Goal: Task Accomplishment & Management: Manage account settings

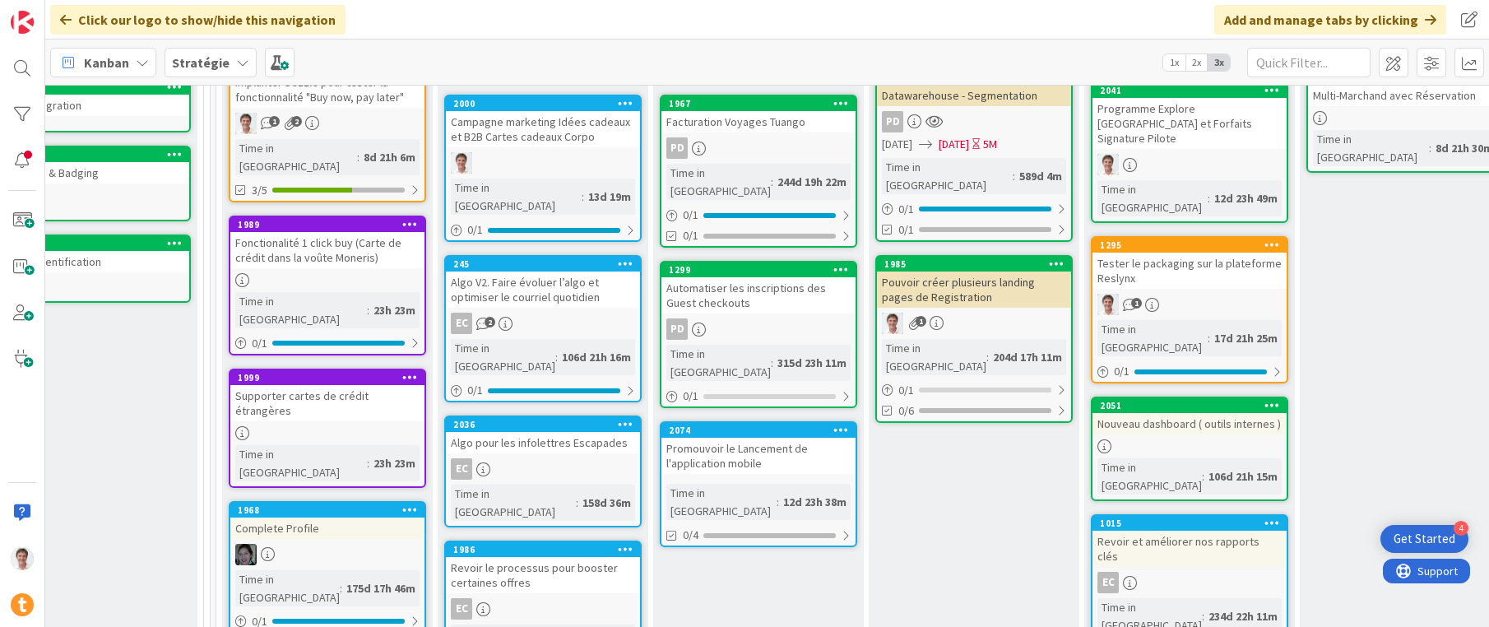
scroll to position [511, 1027]
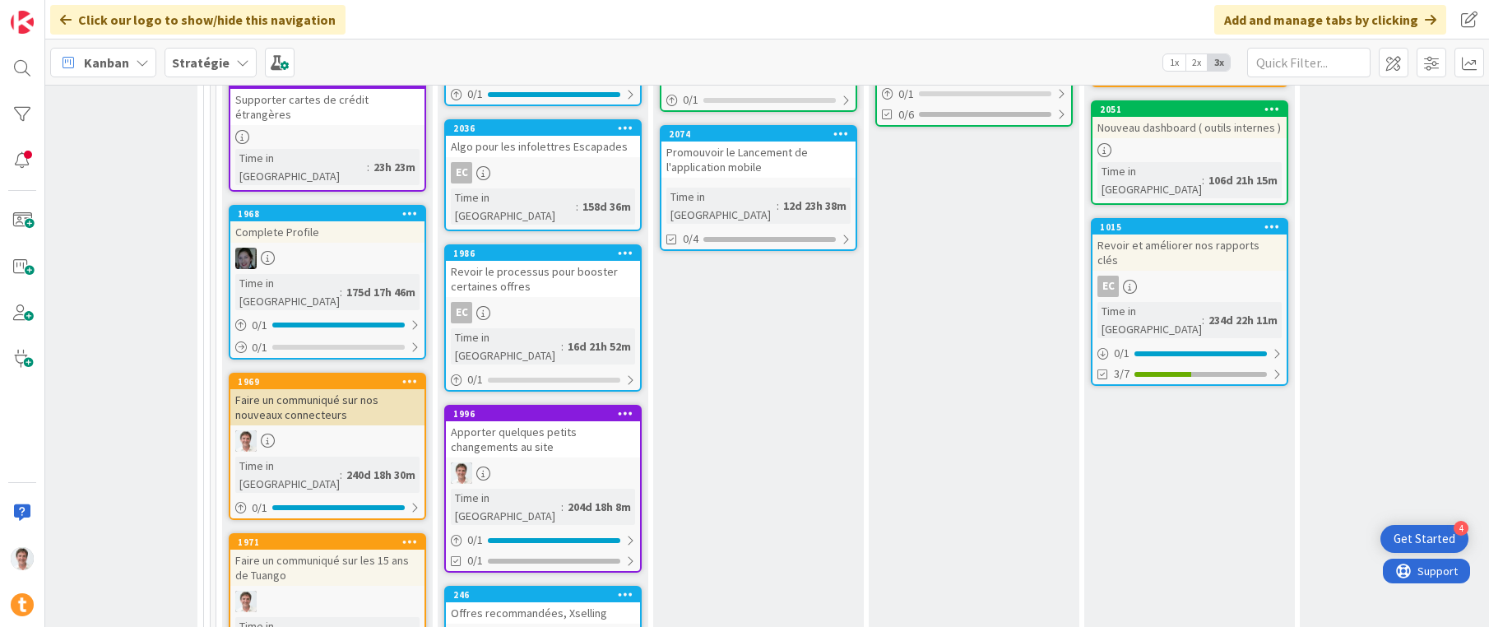
click at [721, 141] on div "Promouvoir le Lancement de l'application mobile" at bounding box center [758, 159] width 194 height 36
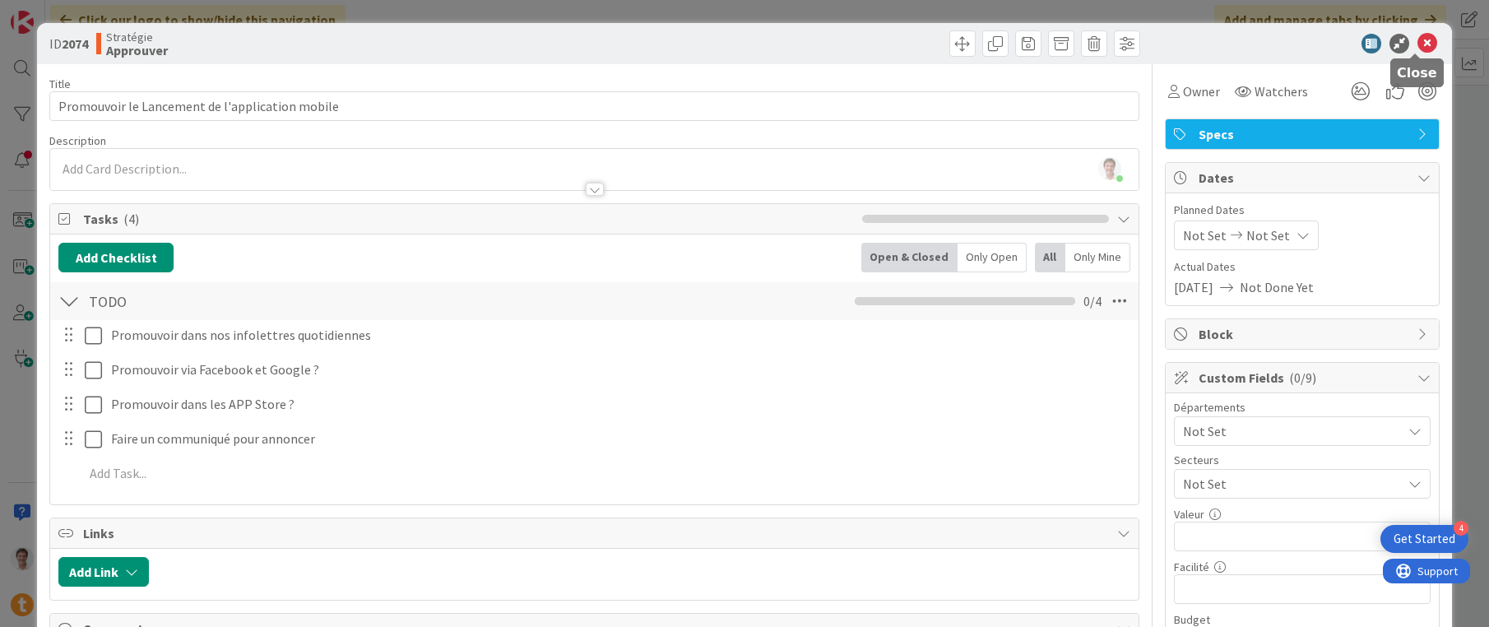
click at [1417, 39] on icon at bounding box center [1427, 44] width 20 height 20
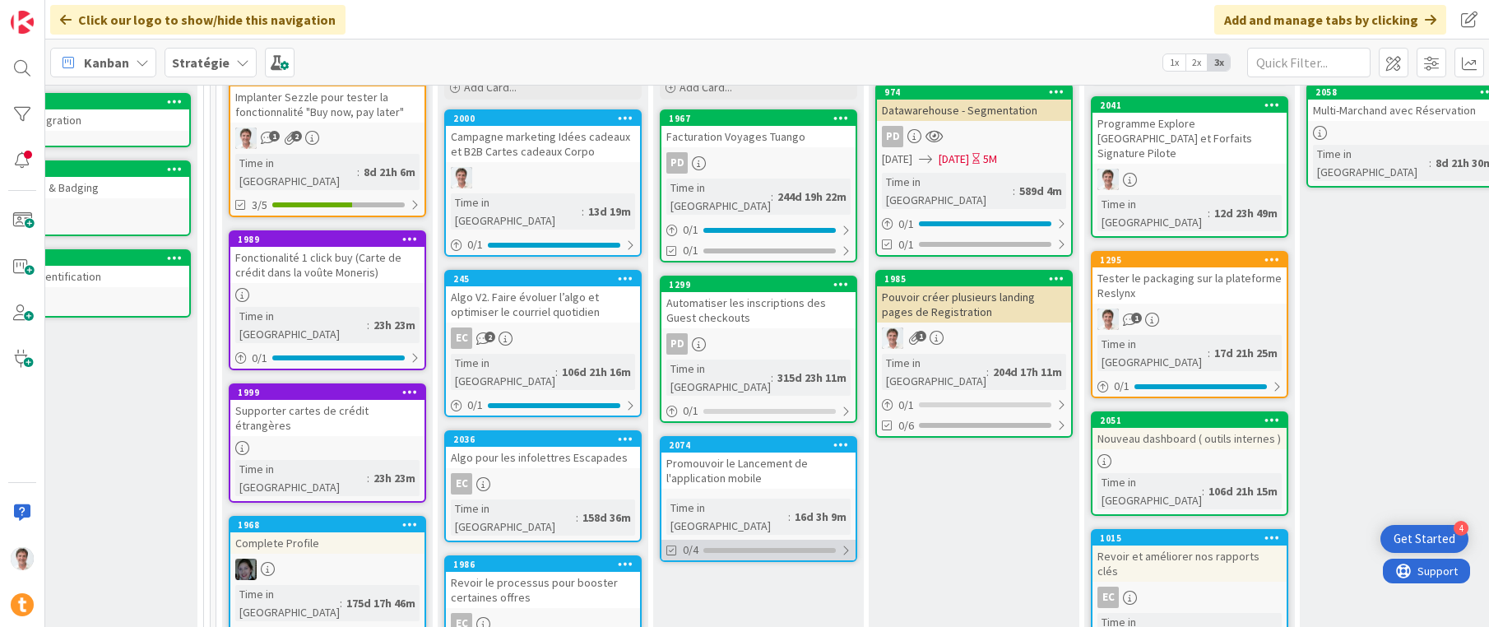
scroll to position [199, 1027]
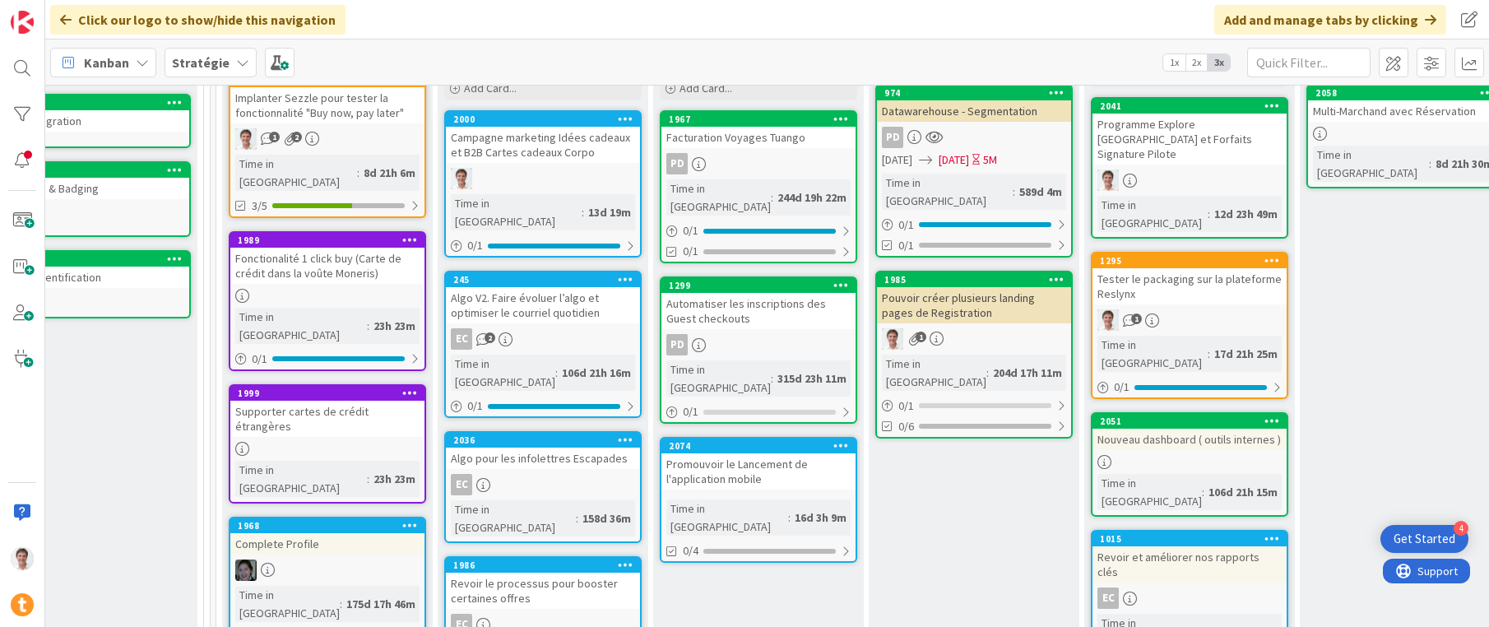
click at [716, 453] on div "Promouvoir le Lancement de l'application mobile" at bounding box center [758, 471] width 194 height 36
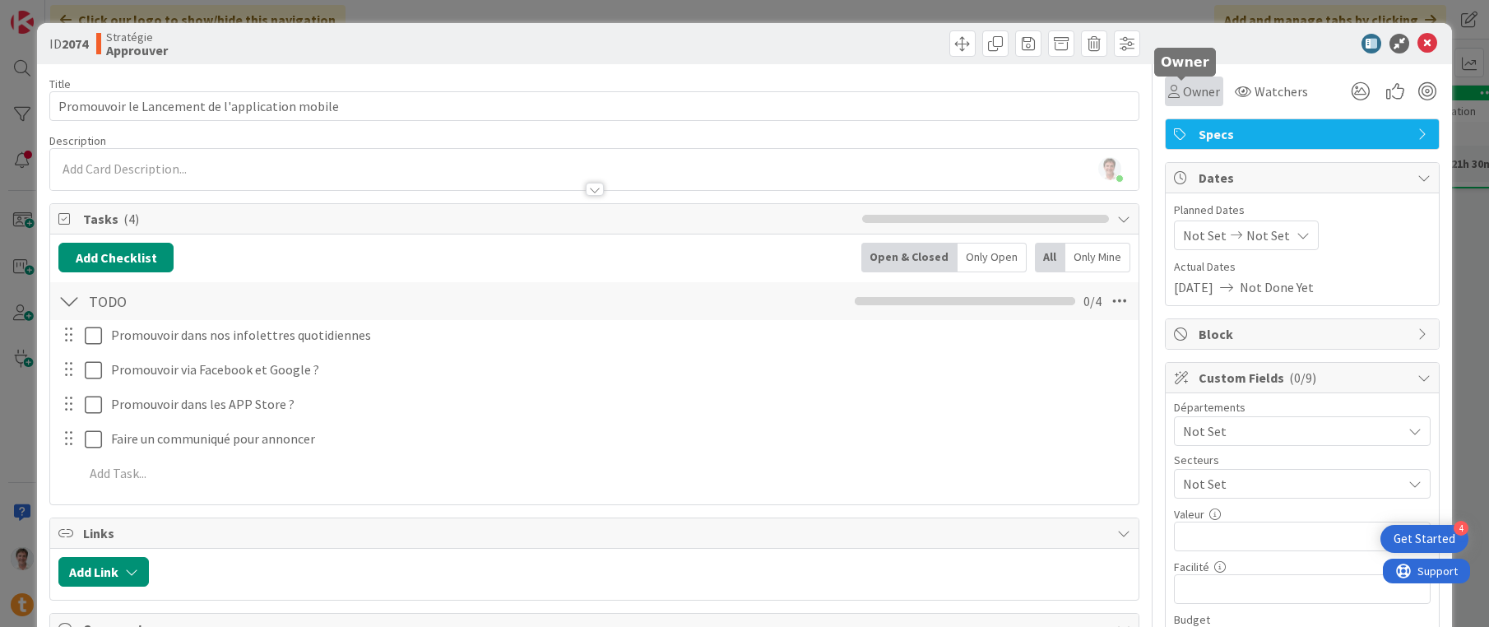
click at [1184, 83] on span "Owner" at bounding box center [1201, 91] width 37 height 20
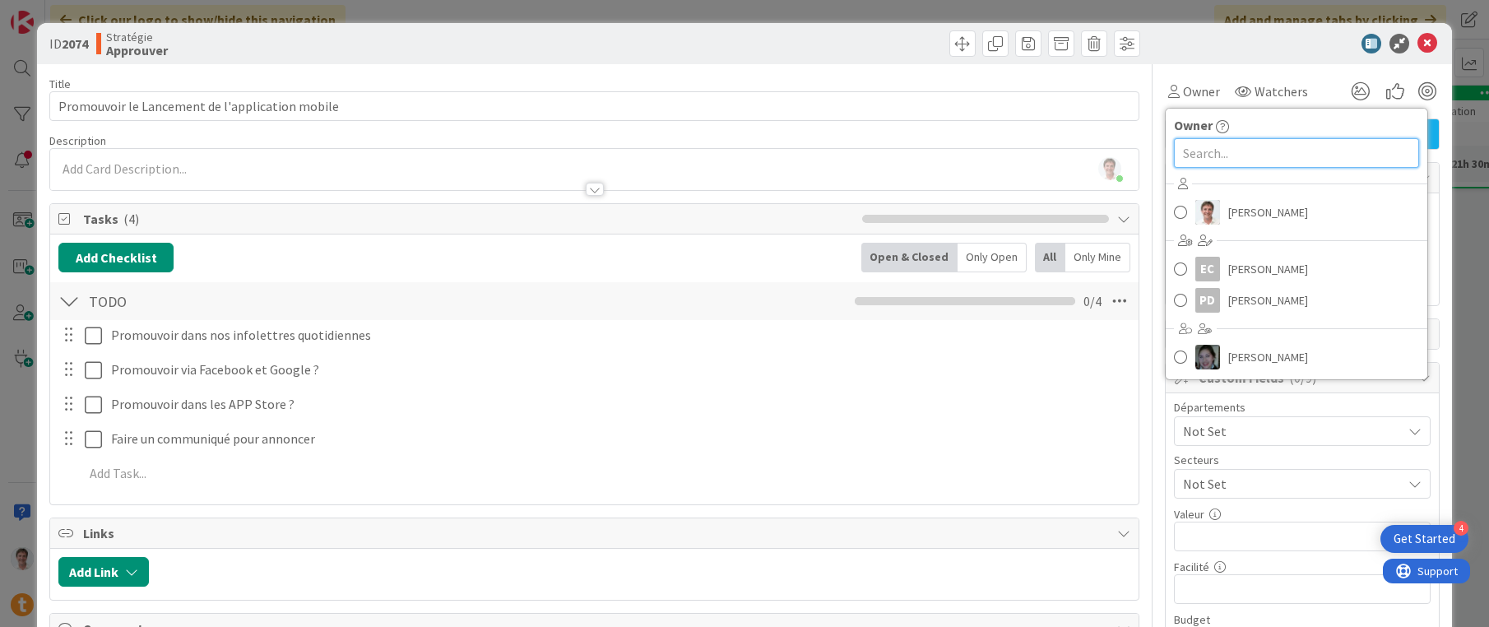
click at [1259, 157] on input "text" at bounding box center [1296, 153] width 245 height 30
type input "andreanne"
drag, startPoint x: 1240, startPoint y: 158, endPoint x: 1152, endPoint y: 145, distance: 89.0
click at [1165, 145] on div "Owner [PERSON_NAME]" at bounding box center [1296, 169] width 263 height 123
click at [754, 64] on div "Title 47 / 128 Promouvoir le Lancement de l'application mobile Description [PER…" at bounding box center [594, 603] width 1090 height 1079
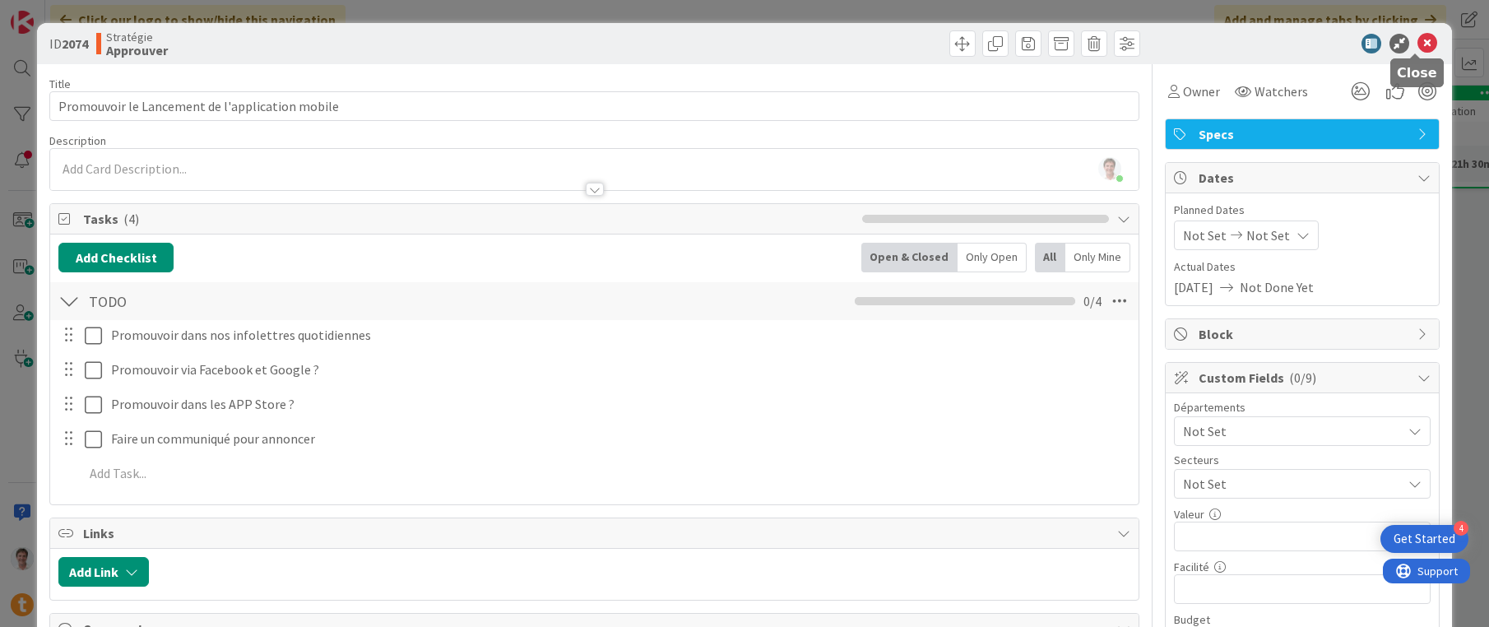
click at [1420, 44] on icon at bounding box center [1427, 44] width 20 height 20
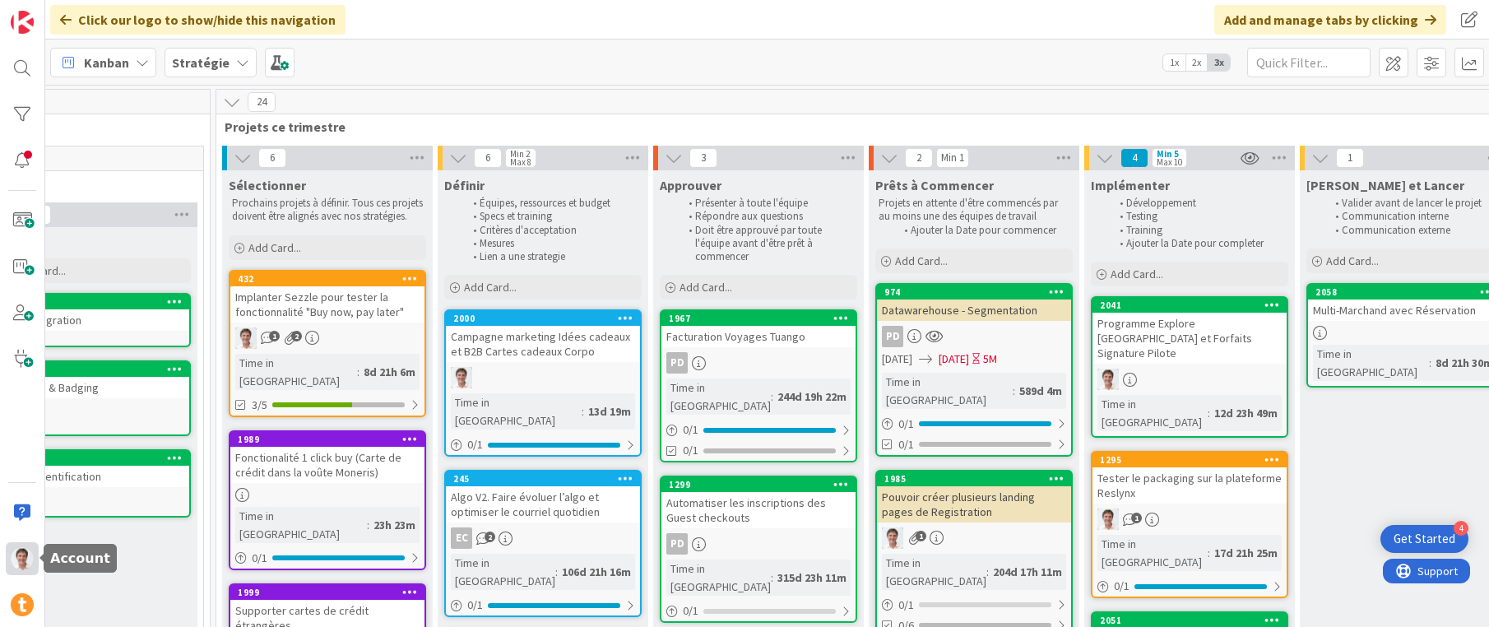
click at [20, 559] on img at bounding box center [22, 558] width 23 height 23
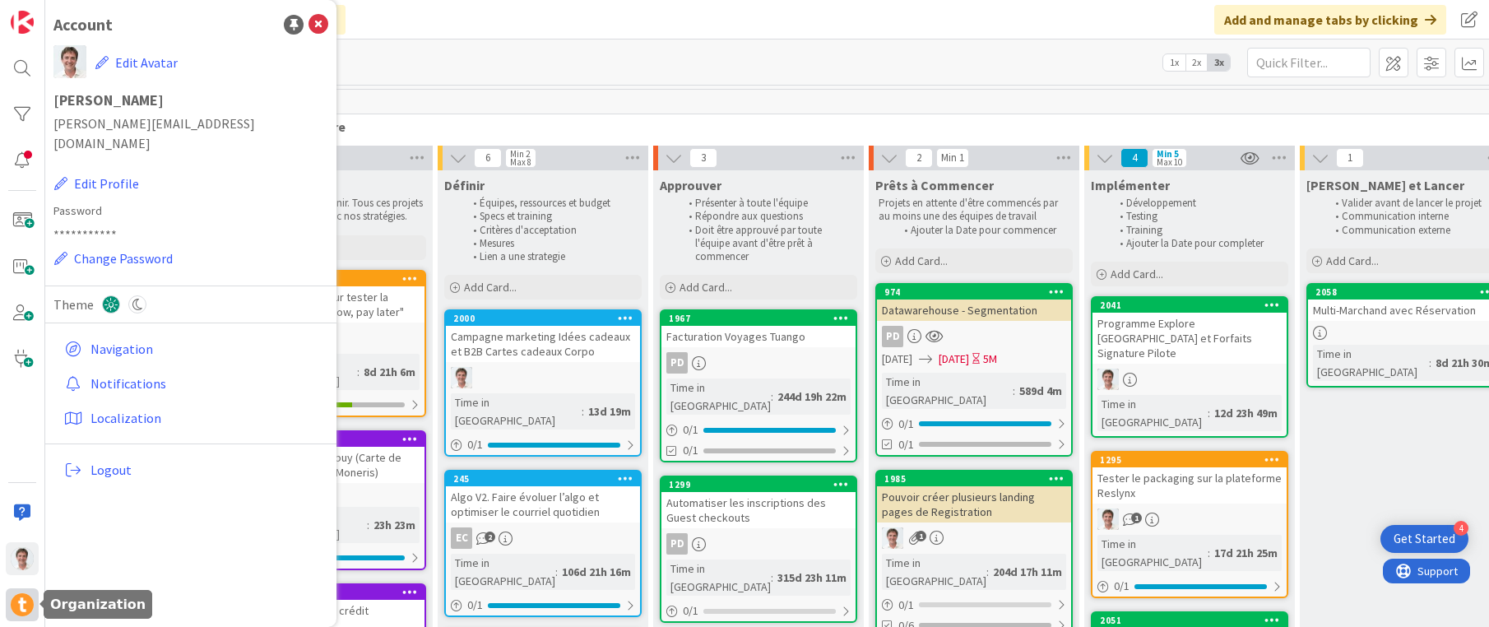
click at [16, 611] on img at bounding box center [22, 604] width 23 height 23
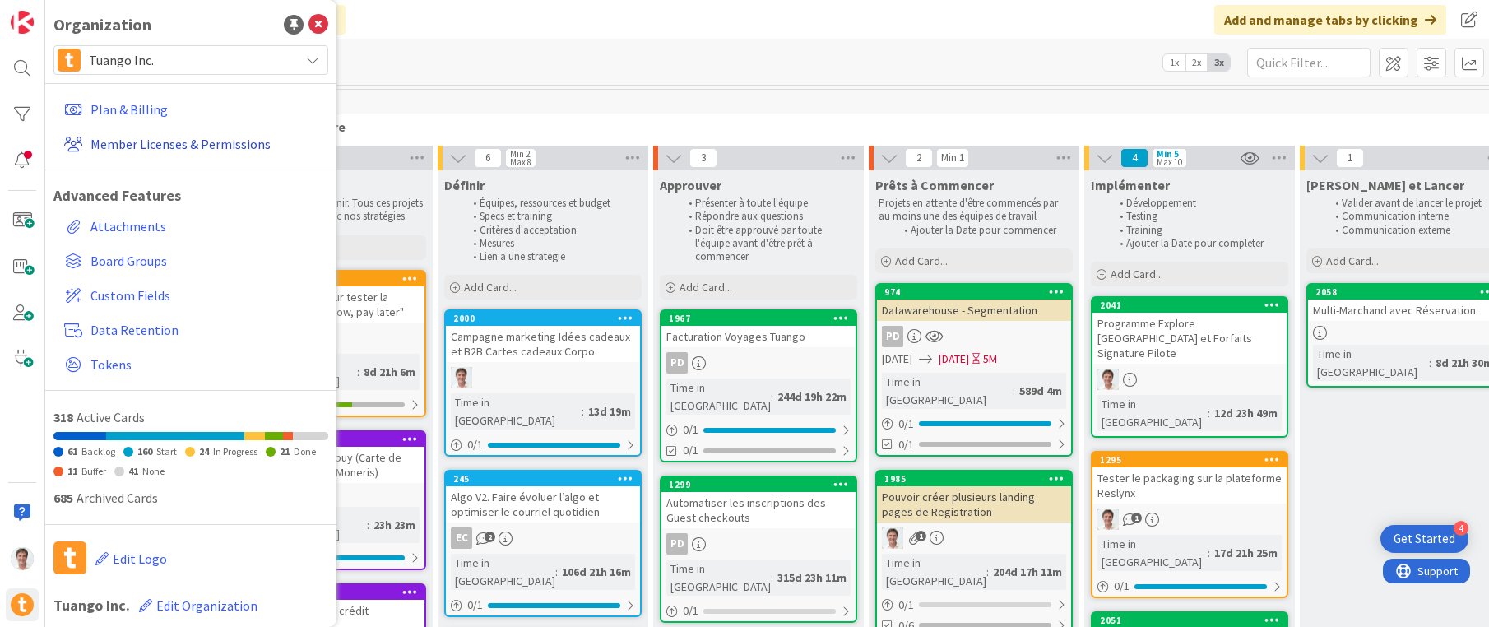
click at [137, 142] on link "Member Licenses & Permissions" at bounding box center [193, 144] width 271 height 30
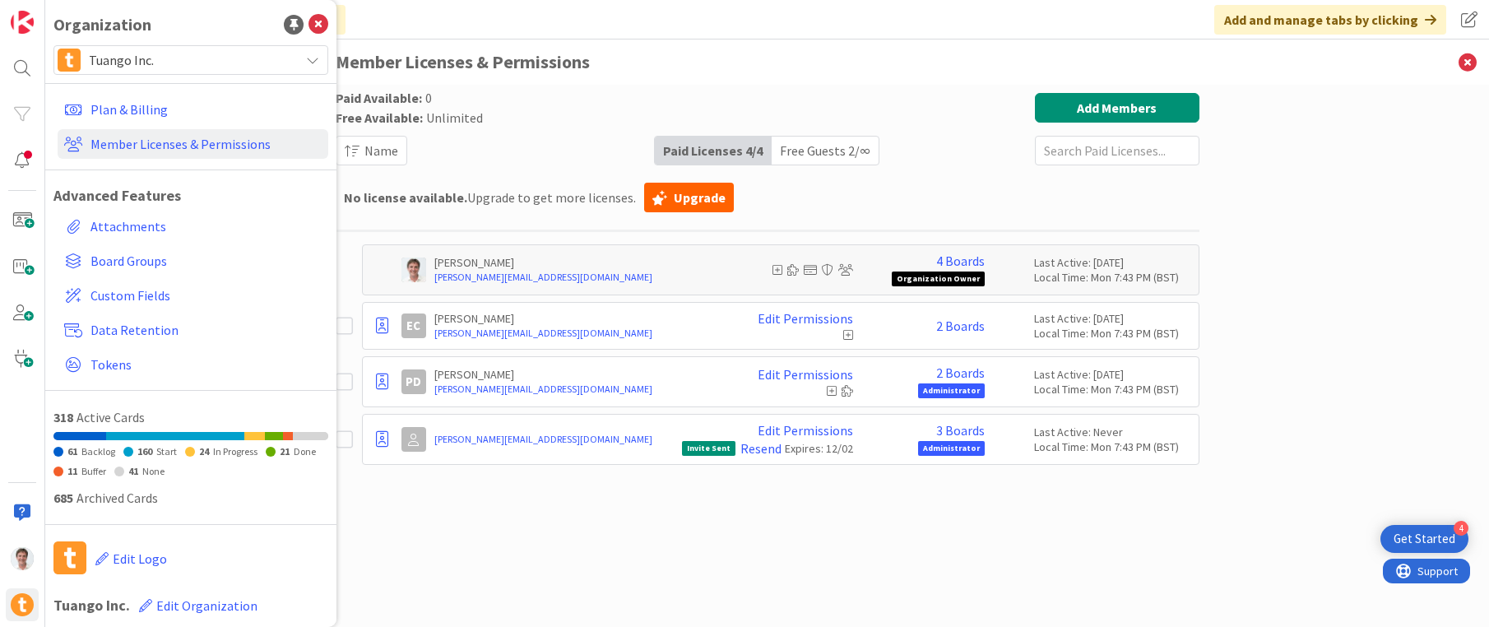
click at [612, 531] on div "Paid Available: 0 Free Available: Unlimited Name Paid Licenses 4 / 4 Free Guest…" at bounding box center [768, 339] width 864 height 493
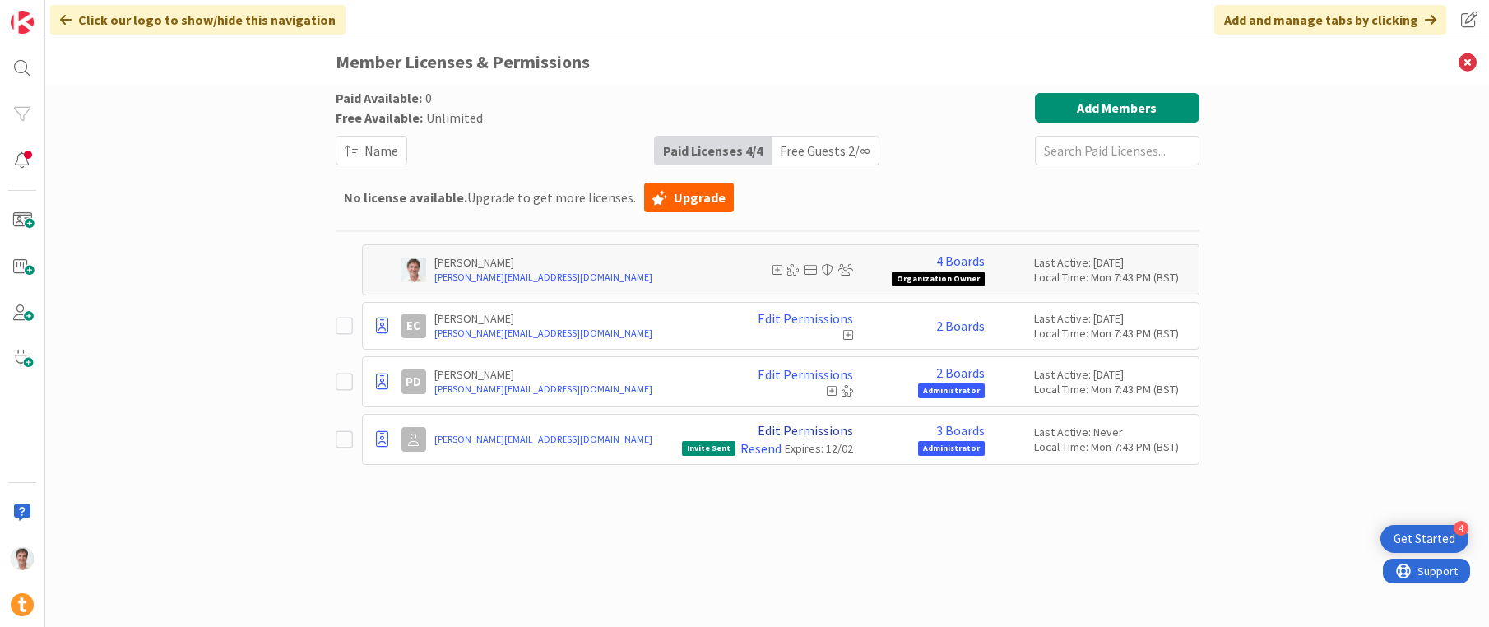
click at [820, 431] on link "Edit Permissions" at bounding box center [805, 430] width 95 height 15
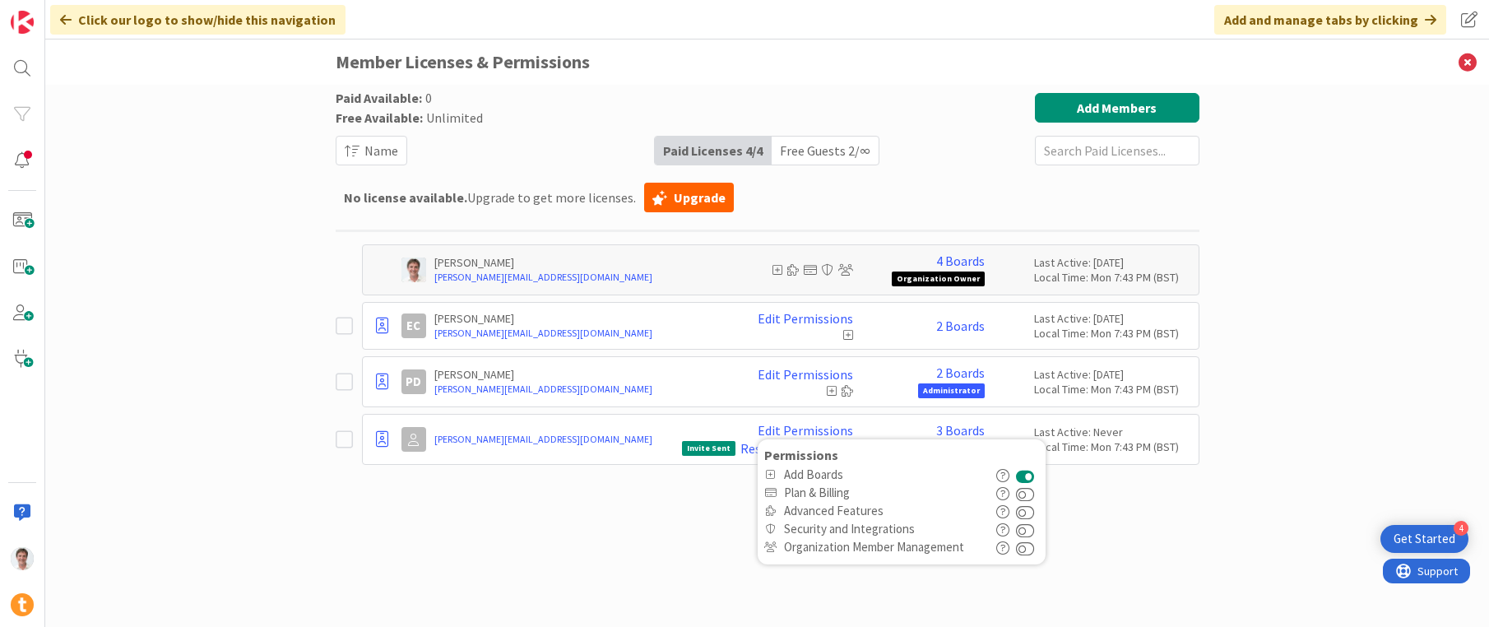
click at [694, 477] on div "Paid Available: 0 Free Available: Unlimited Name Paid Licenses 4 / 4 Free Guest…" at bounding box center [768, 339] width 864 height 493
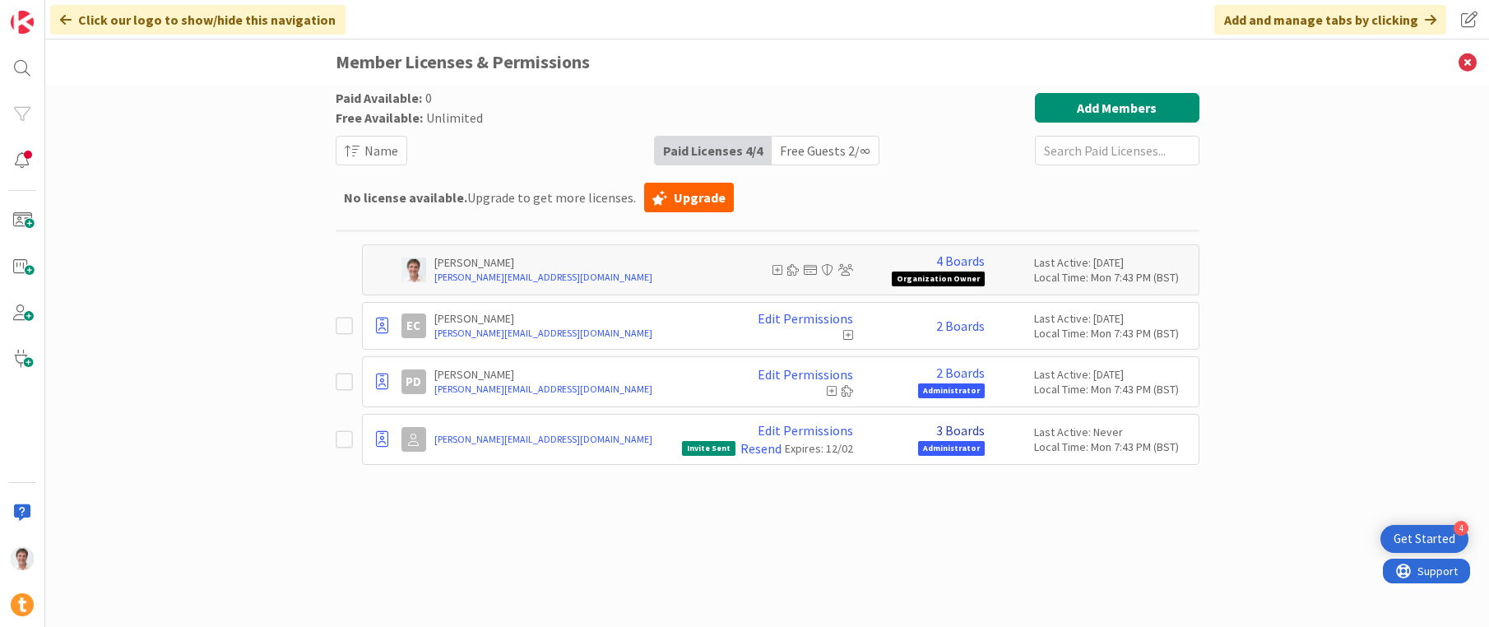
click at [967, 428] on link "3 Boards" at bounding box center [960, 430] width 49 height 15
click at [826, 484] on div "Paid Available: 0 Free Available: Unlimited Name Paid Licenses 4 / 4 Free Guest…" at bounding box center [768, 339] width 864 height 493
click at [346, 438] on icon at bounding box center [344, 439] width 17 height 20
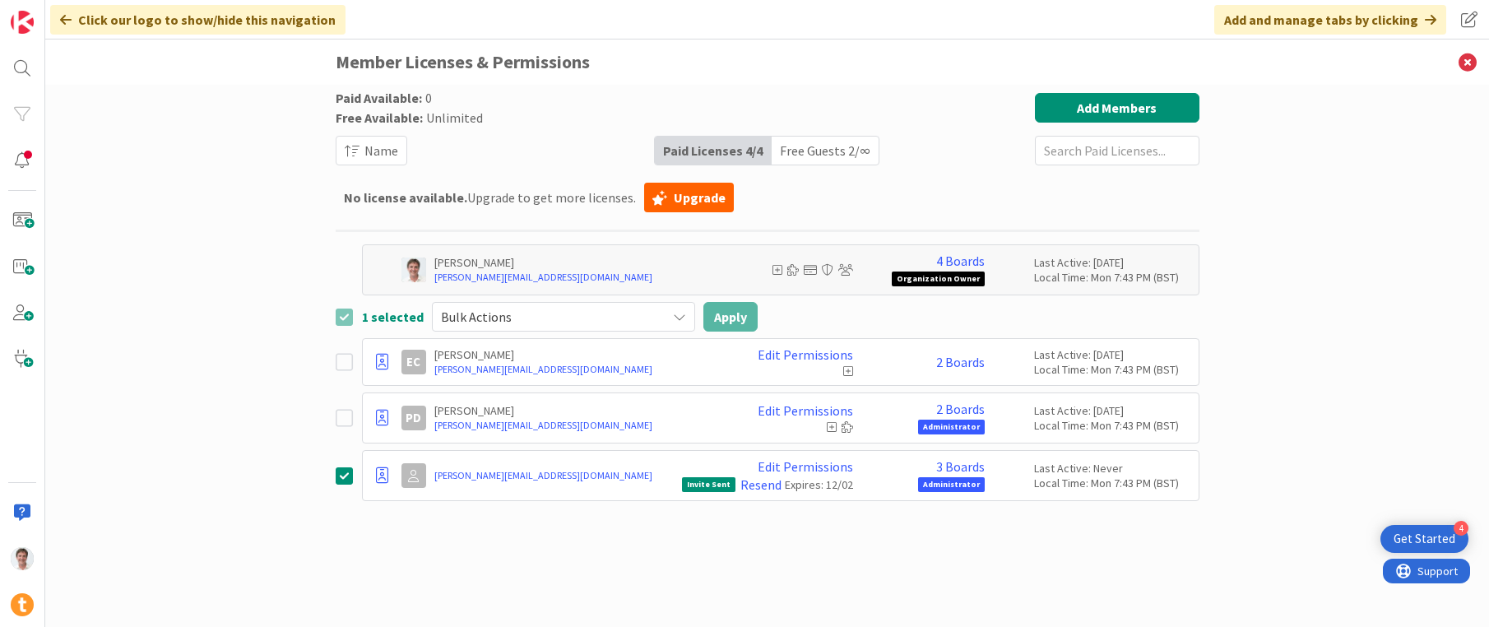
click at [577, 317] on span "Bulk Actions" at bounding box center [549, 316] width 217 height 23
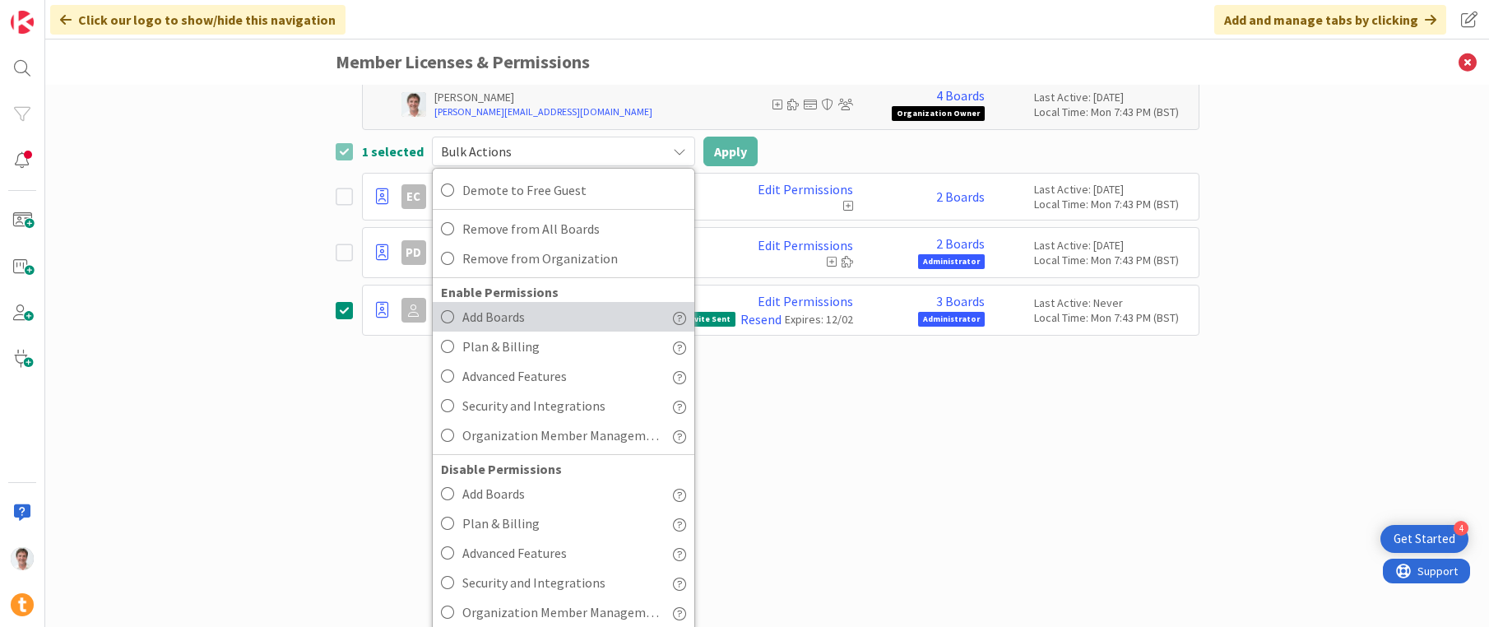
scroll to position [173, 0]
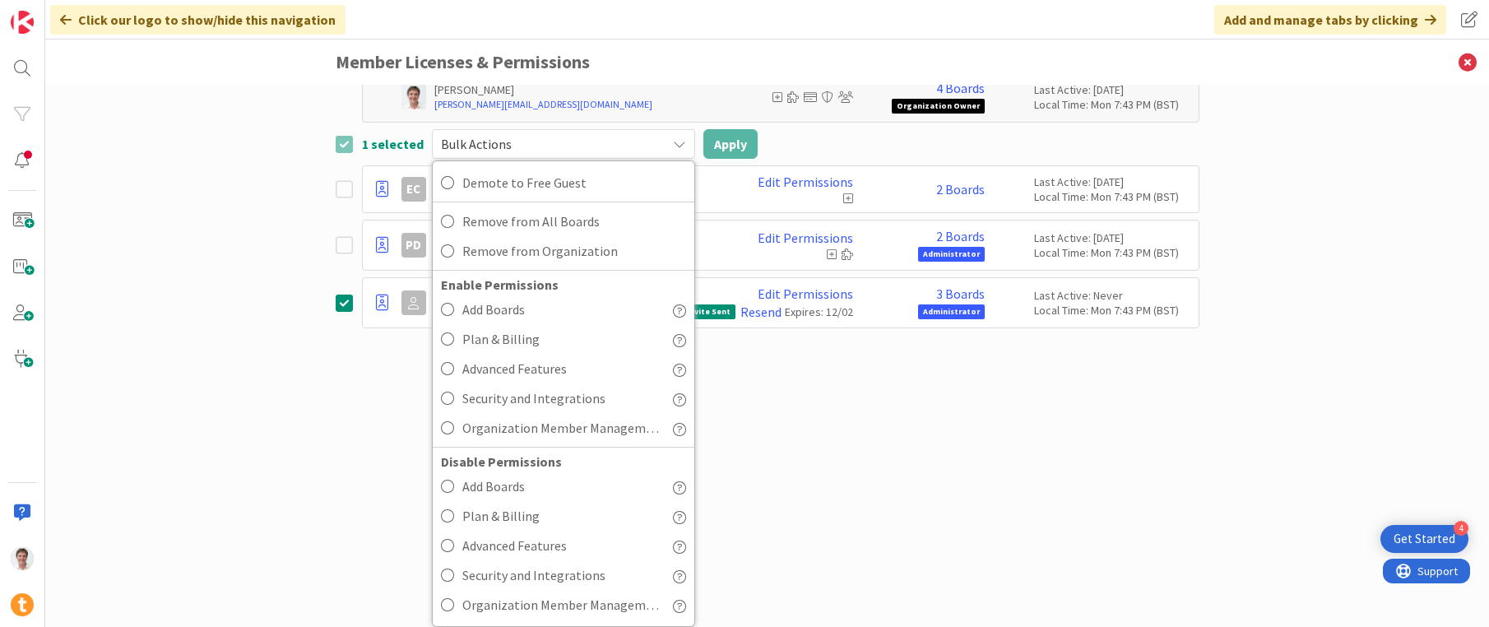
click at [353, 415] on div "Paid Available: 0 Free Available: Unlimited Name Paid Licenses 4 / 4 Free Guest…" at bounding box center [767, 356] width 1444 height 542
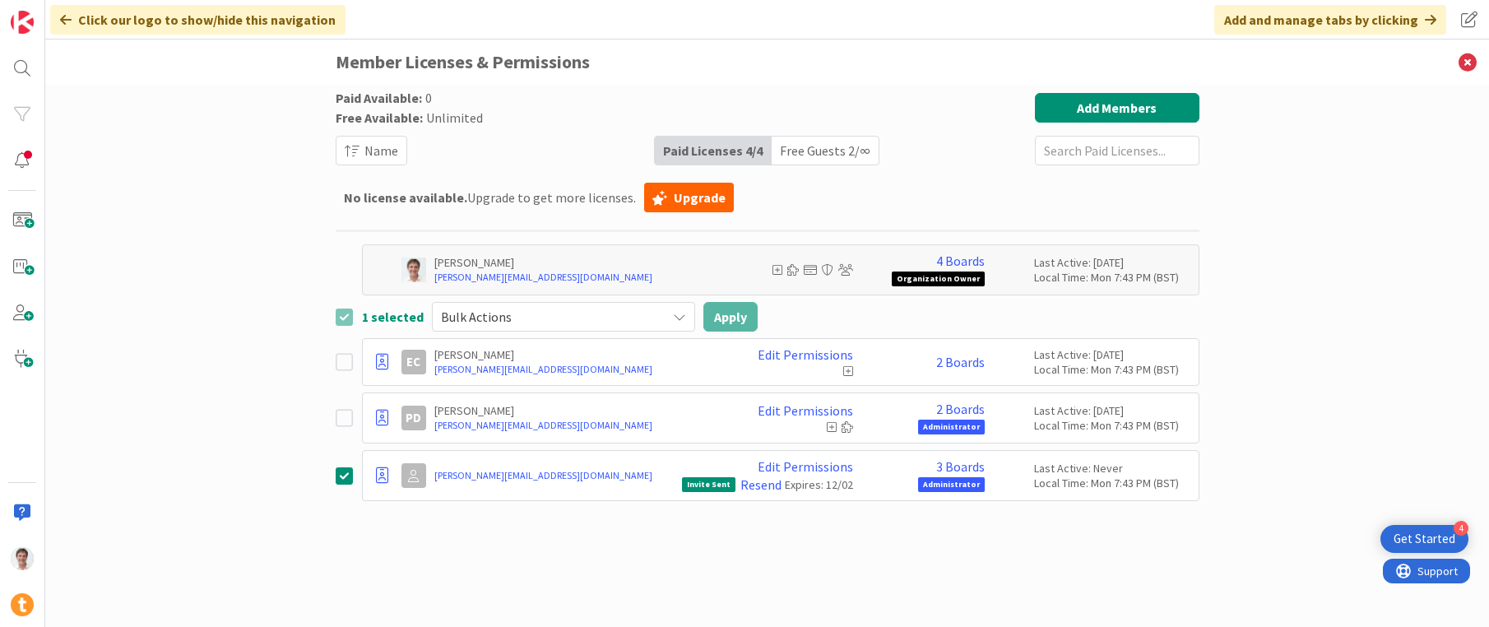
click at [341, 480] on icon at bounding box center [344, 476] width 17 height 20
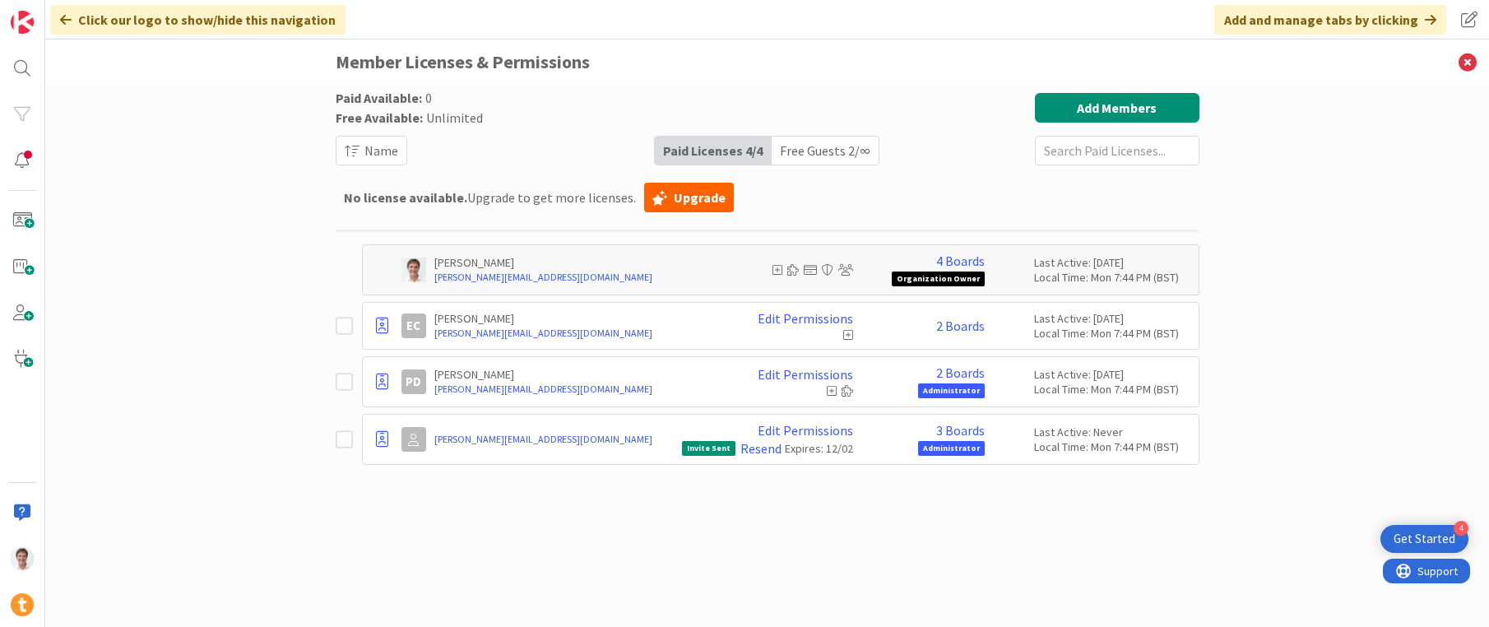
click at [272, 120] on div "Paid Available: 0 Free Available: Unlimited Name Paid Licenses 4 / 4 Free Guest…" at bounding box center [767, 356] width 1444 height 542
click at [53, 17] on div "Click our logo to show/hide this navigation" at bounding box center [197, 20] width 295 height 30
click at [32, 21] on img at bounding box center [22, 22] width 23 height 23
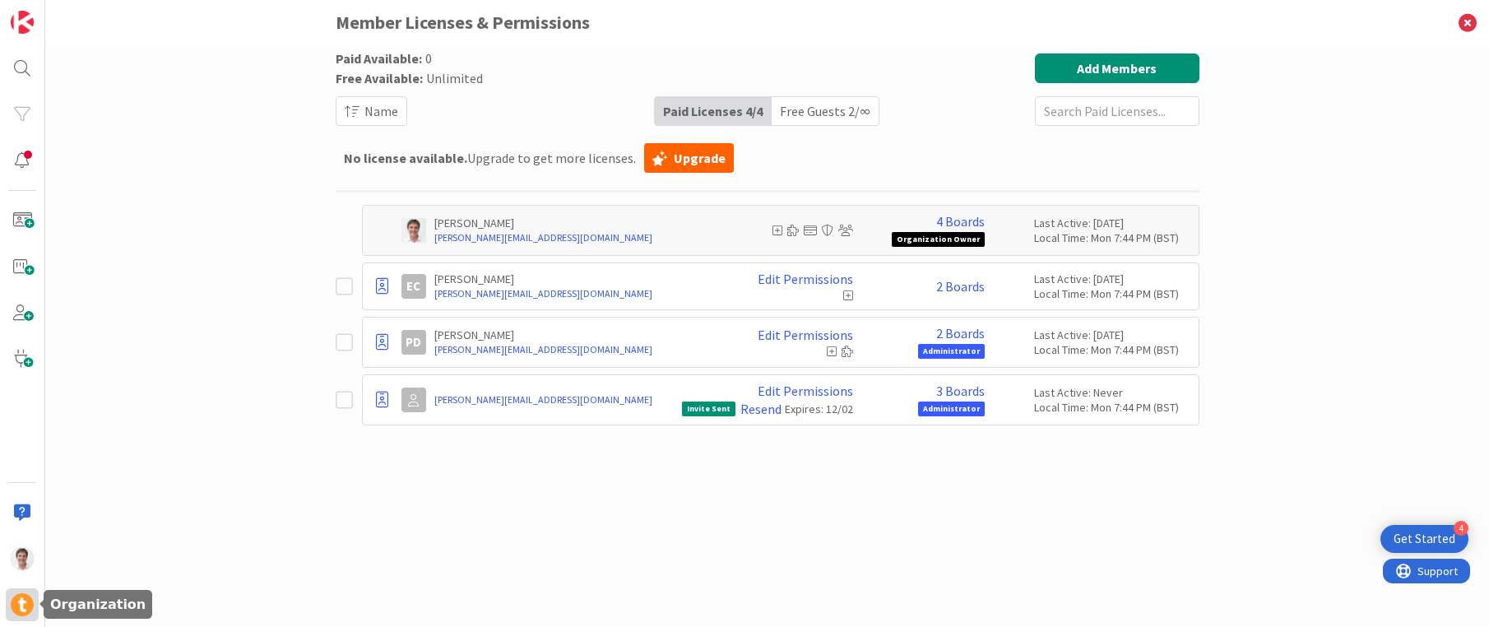
click at [18, 604] on img at bounding box center [22, 604] width 23 height 23
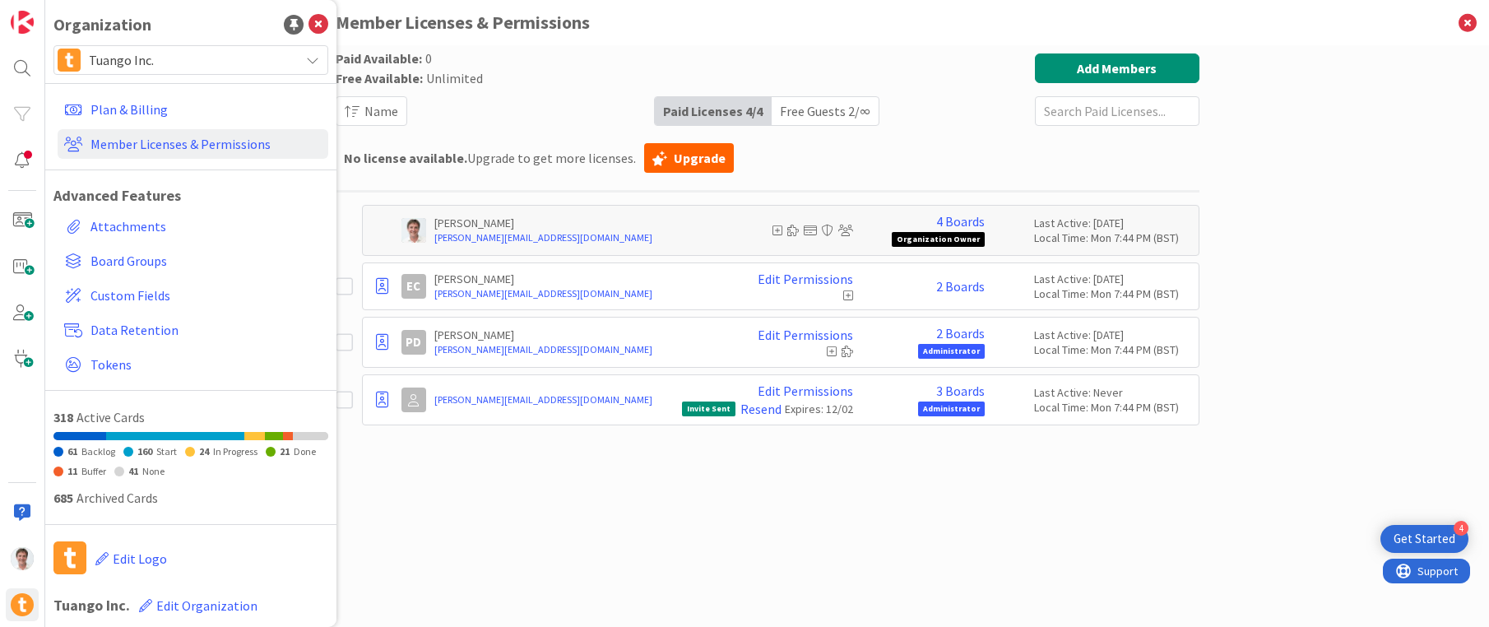
click at [477, 134] on div "Paid Available: 0 Free Available: Unlimited Name Paid Licenses 4 / 4 Free Guest…" at bounding box center [768, 241] width 864 height 376
